Goal: Obtain resource: Obtain resource

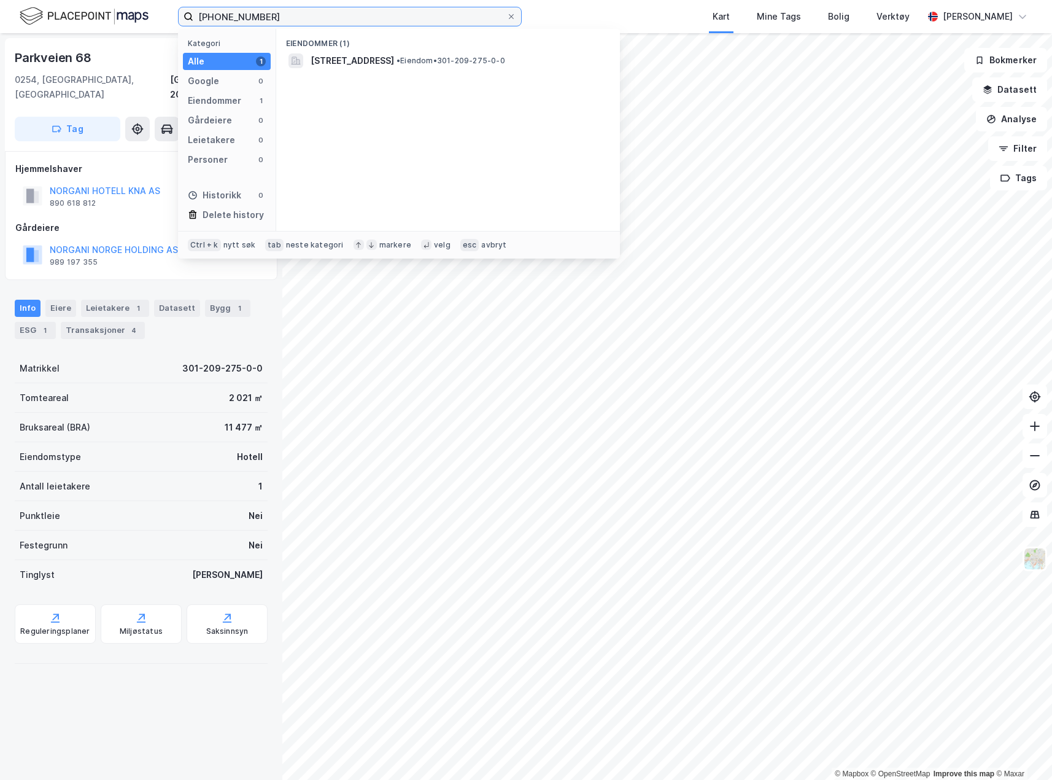
drag, startPoint x: 270, startPoint y: 18, endPoint x: -6, endPoint y: 15, distance: 275.7
click at [0, 15] on html "[PHONE_NUMBER] Kategori Alle 1 Google 0 Eiendommer 1 Gårdeiere 0 Leietakere 0 P…" at bounding box center [526, 390] width 1052 height 780
click at [376, 63] on span "[STREET_ADDRESS]" at bounding box center [352, 60] width 83 height 15
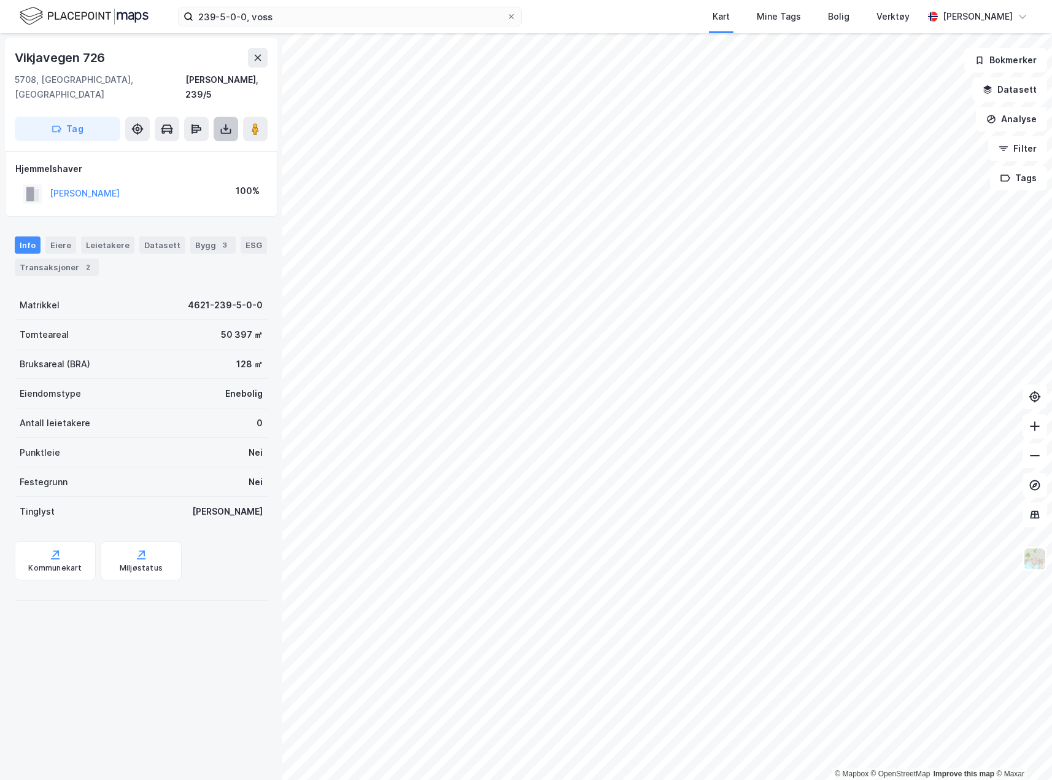
click at [223, 123] on icon at bounding box center [226, 129] width 12 height 12
click at [149, 144] on div "Last ned grunnbok" at bounding box center [172, 154] width 131 height 20
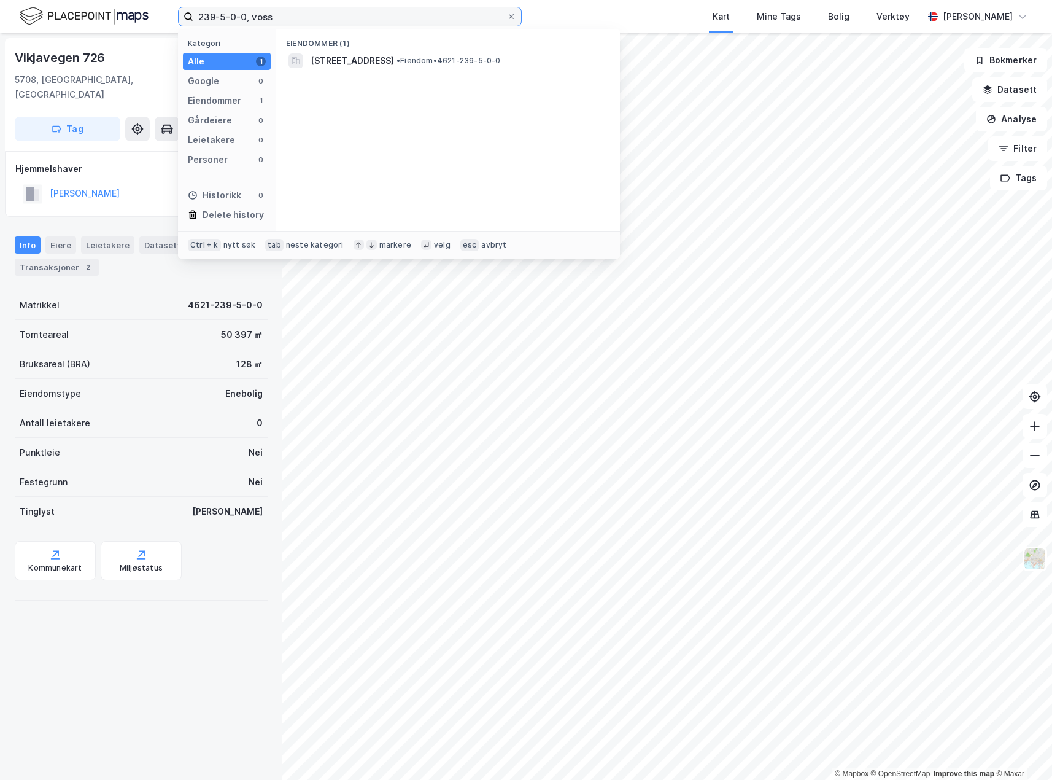
click at [213, 17] on input "239-5-0-0, voss" at bounding box center [349, 16] width 313 height 18
click at [279, 17] on input "329-5-0-0, voss" at bounding box center [349, 16] width 313 height 18
type input "329-5-0-0, voss"
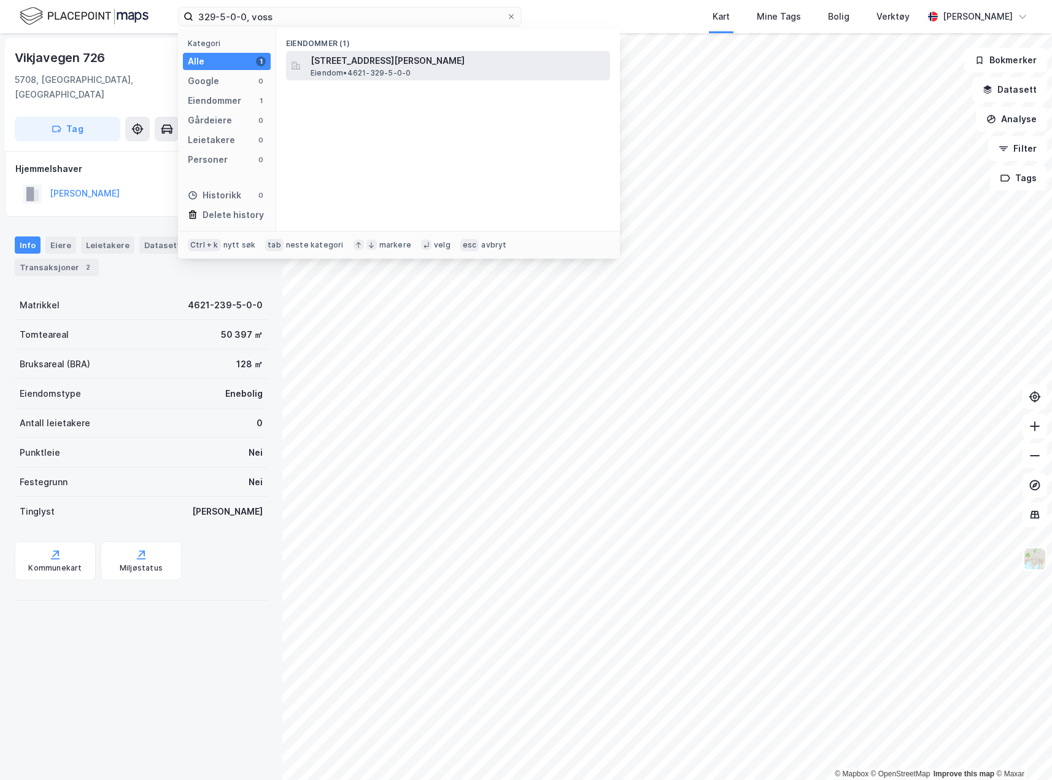
click at [357, 58] on span "[STREET_ADDRESS][PERSON_NAME]" at bounding box center [458, 60] width 295 height 15
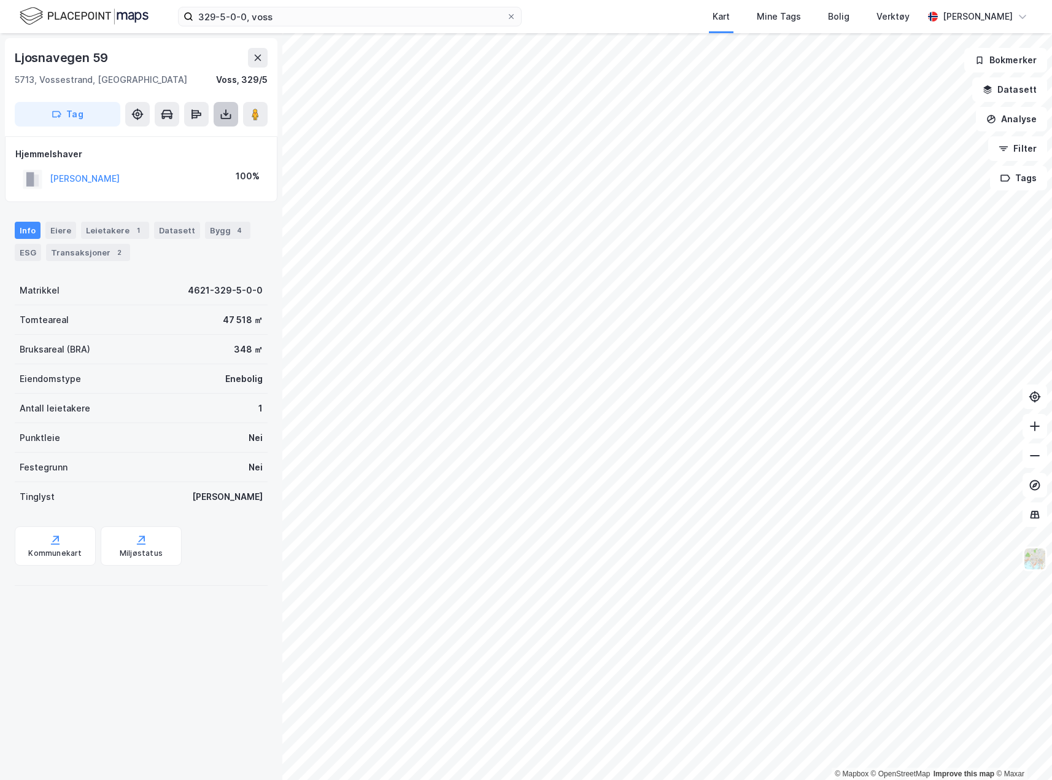
click at [226, 109] on icon at bounding box center [226, 114] width 12 height 12
click at [193, 136] on div "Last ned grunnbok" at bounding box center [165, 139] width 71 height 10
